Goal: Transaction & Acquisition: Purchase product/service

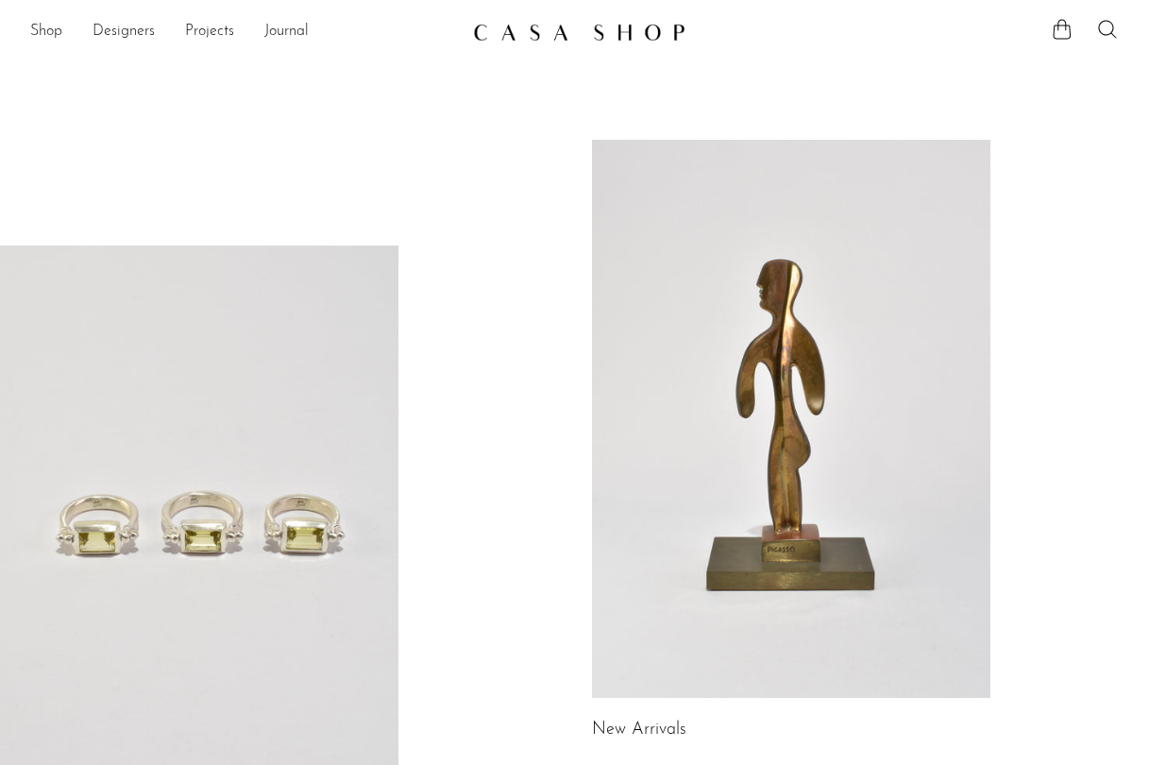
click at [722, 261] on link at bounding box center [791, 419] width 398 height 558
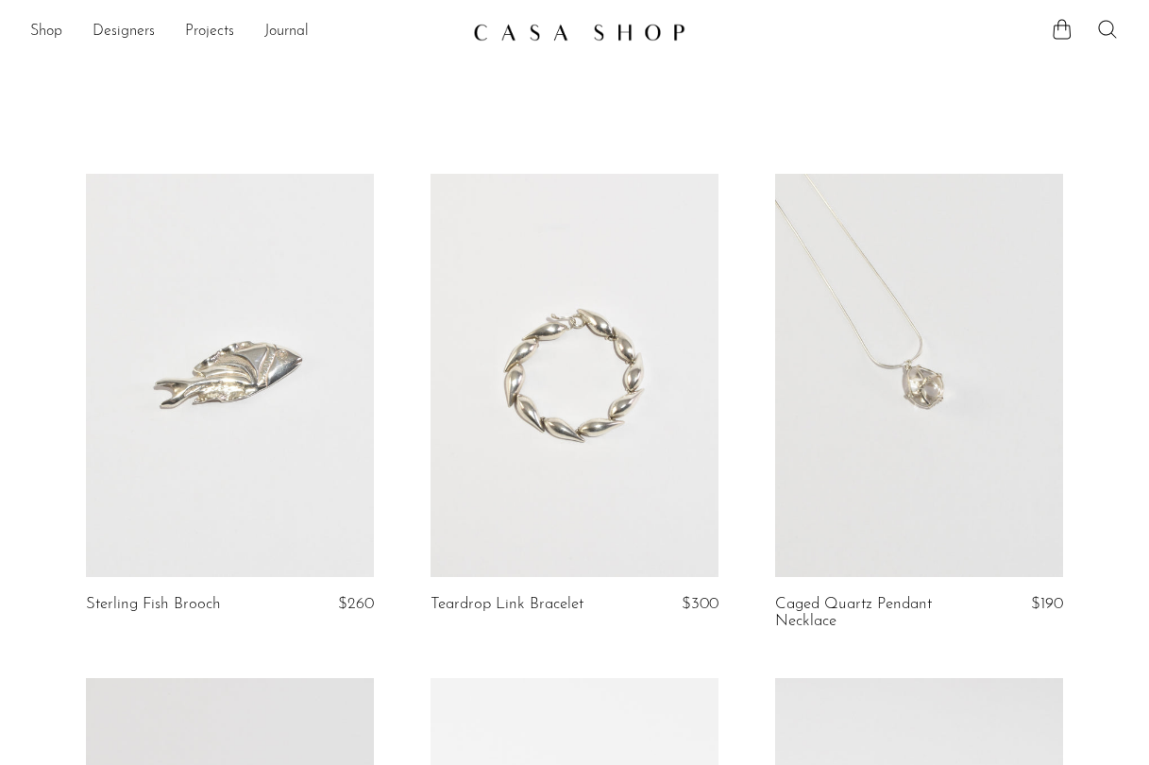
click at [1104, 28] on icon at bounding box center [1107, 29] width 23 height 23
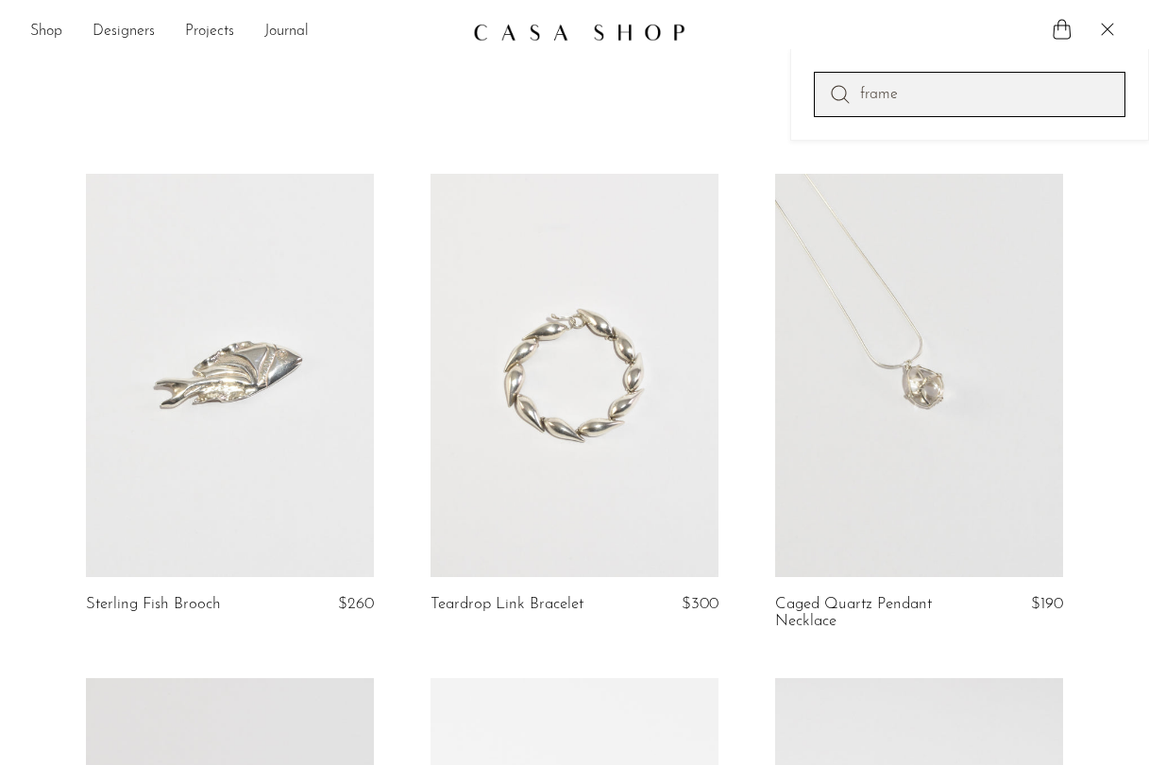
type input "frame"
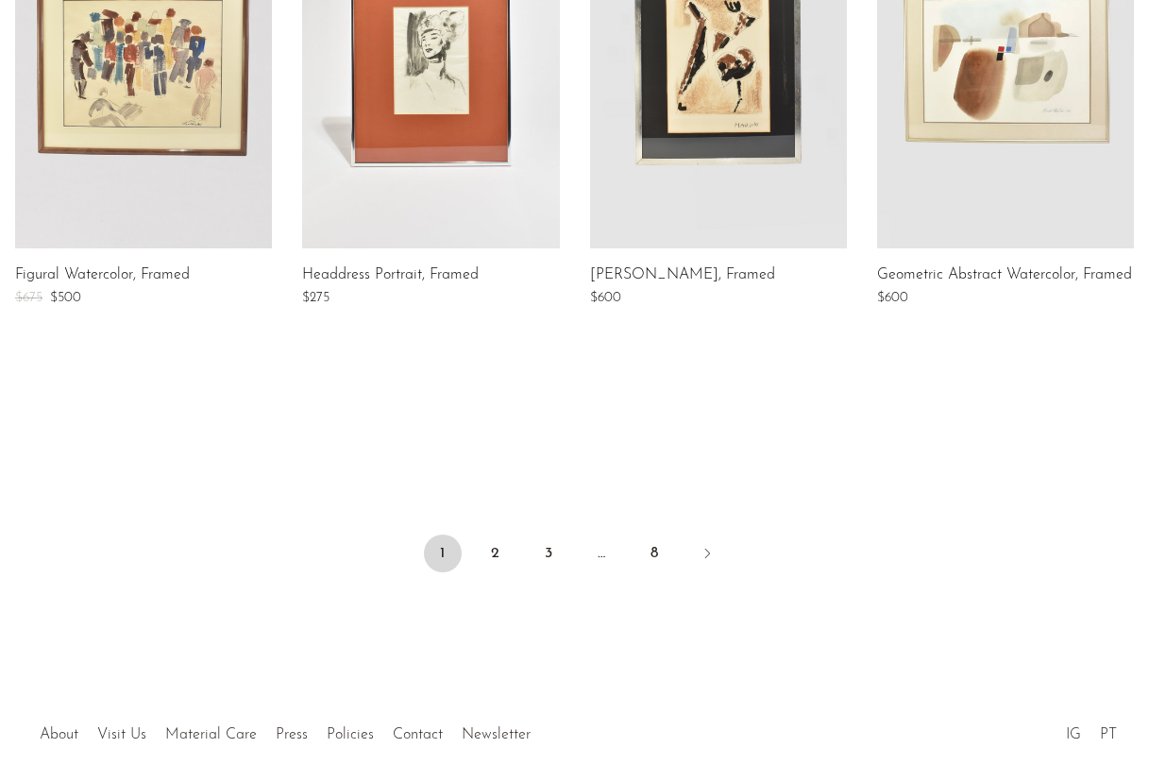
scroll to position [1391, 0]
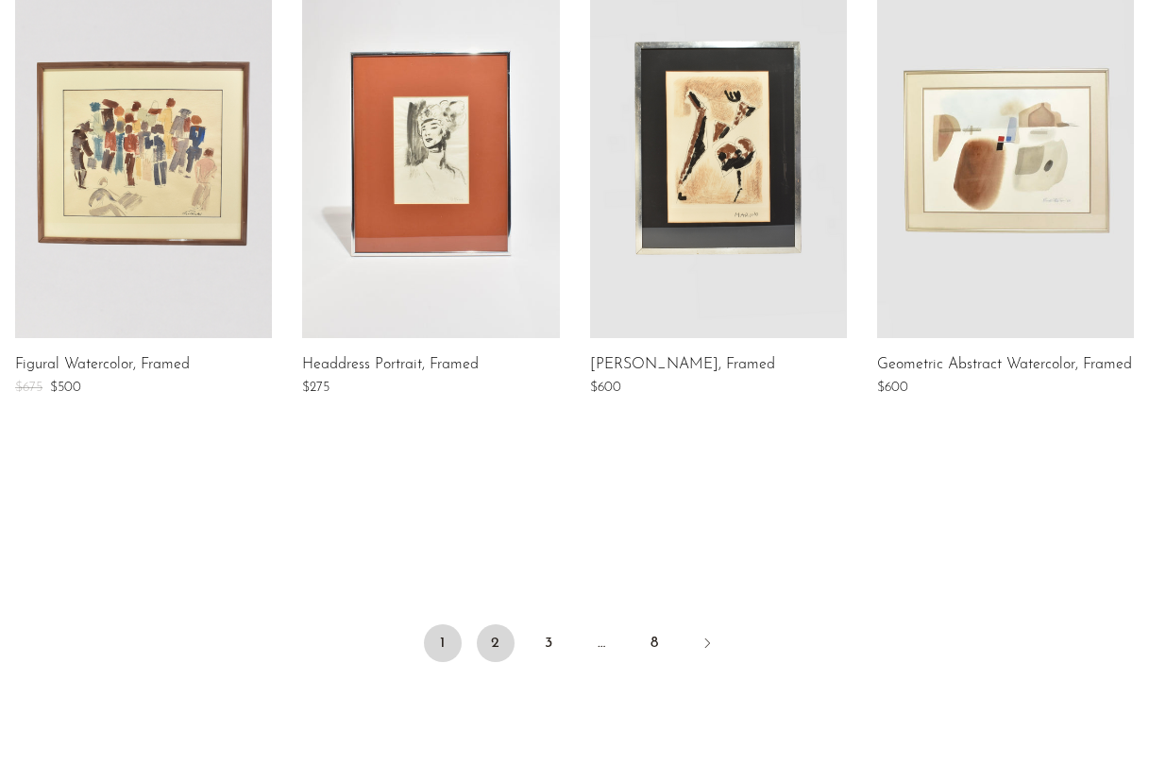
click at [497, 633] on link "2" at bounding box center [496, 643] width 38 height 38
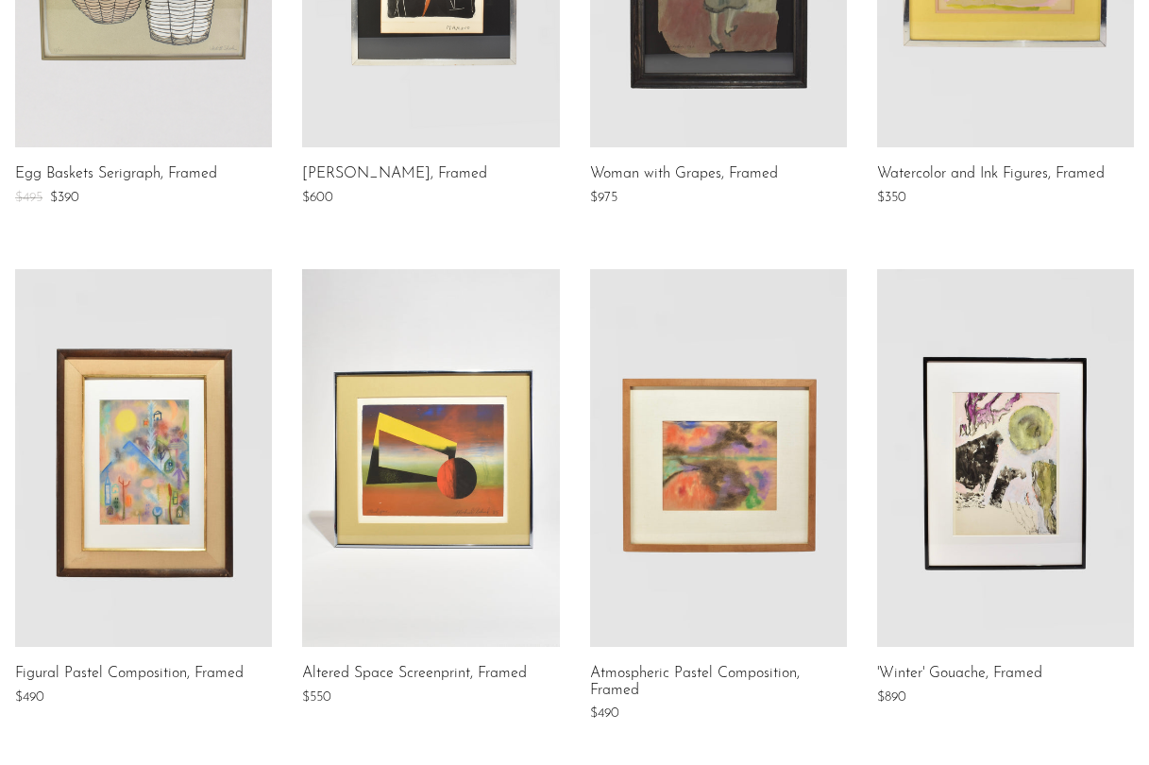
scroll to position [1395, 0]
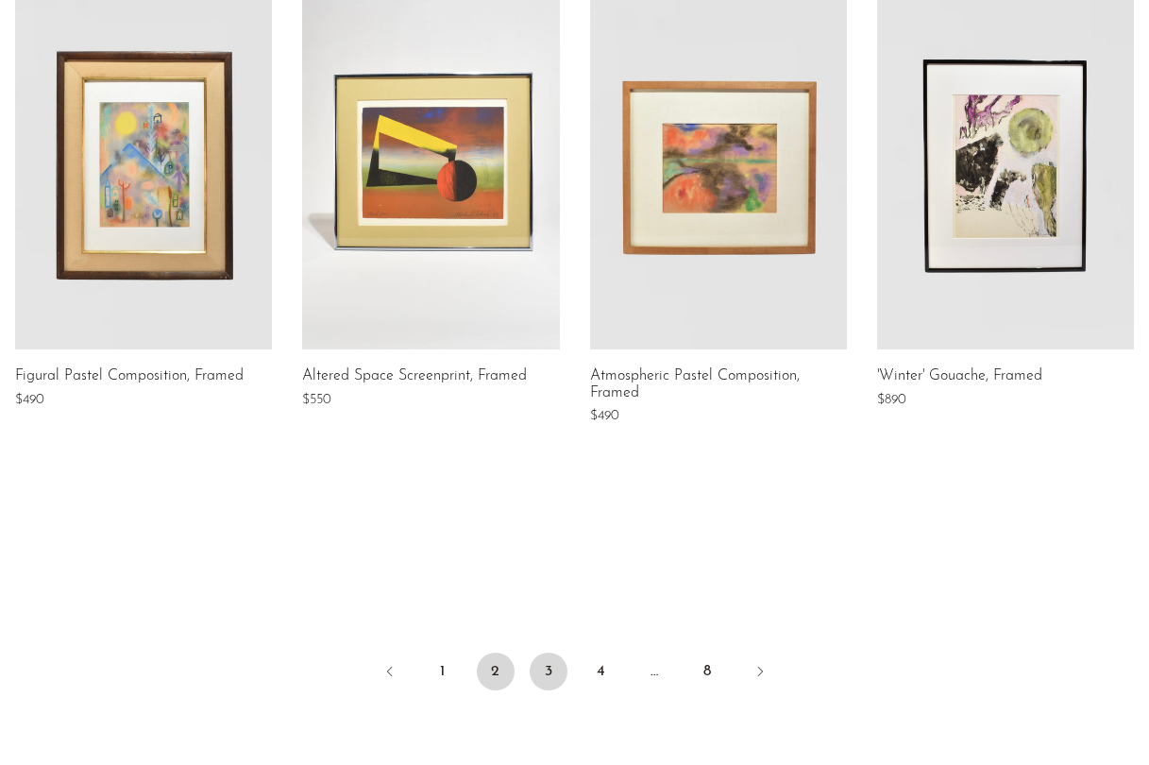
click at [545, 658] on link "3" at bounding box center [549, 671] width 38 height 38
